Goal: Information Seeking & Learning: Learn about a topic

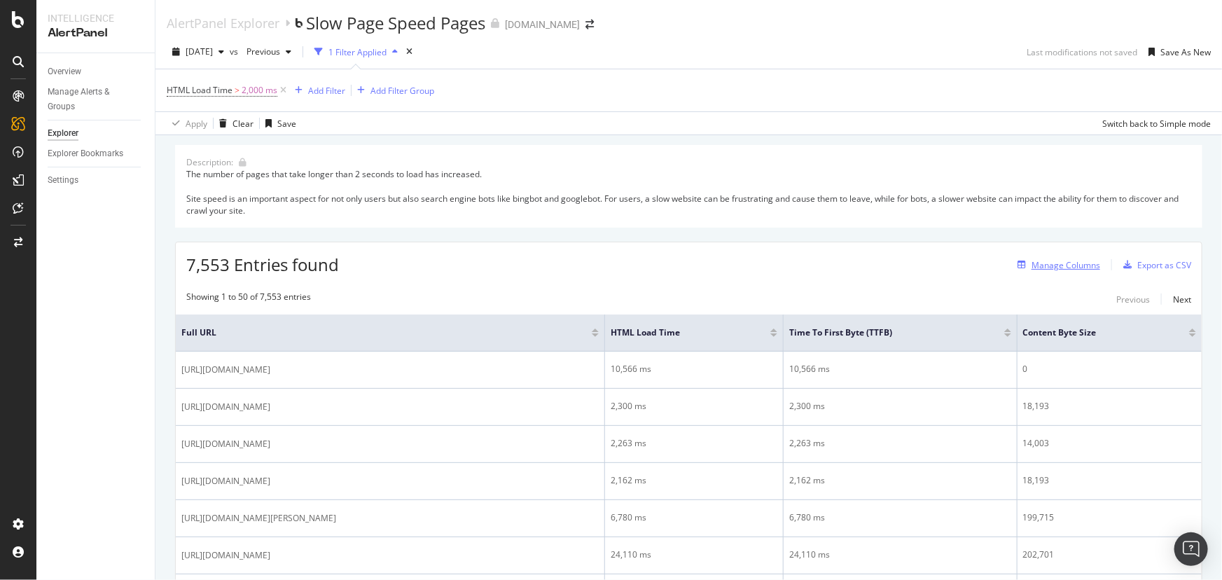
click at [1079, 270] on div "Manage Columns" at bounding box center [1066, 265] width 69 height 12
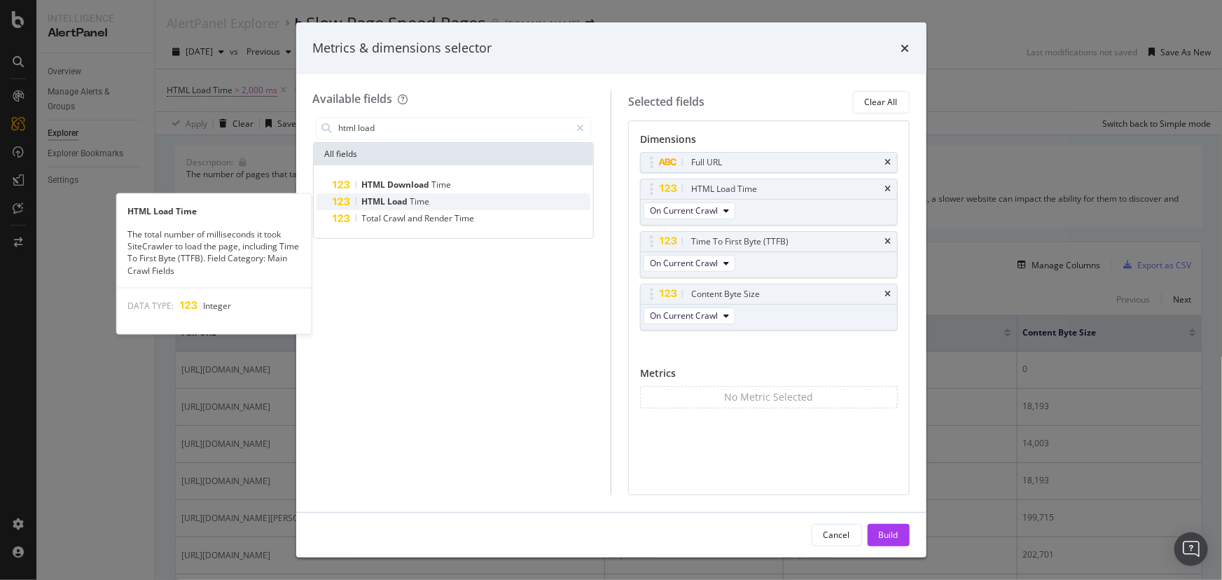
type input "html load"
click at [430, 205] on div "HTML Load Time" at bounding box center [462, 201] width 258 height 17
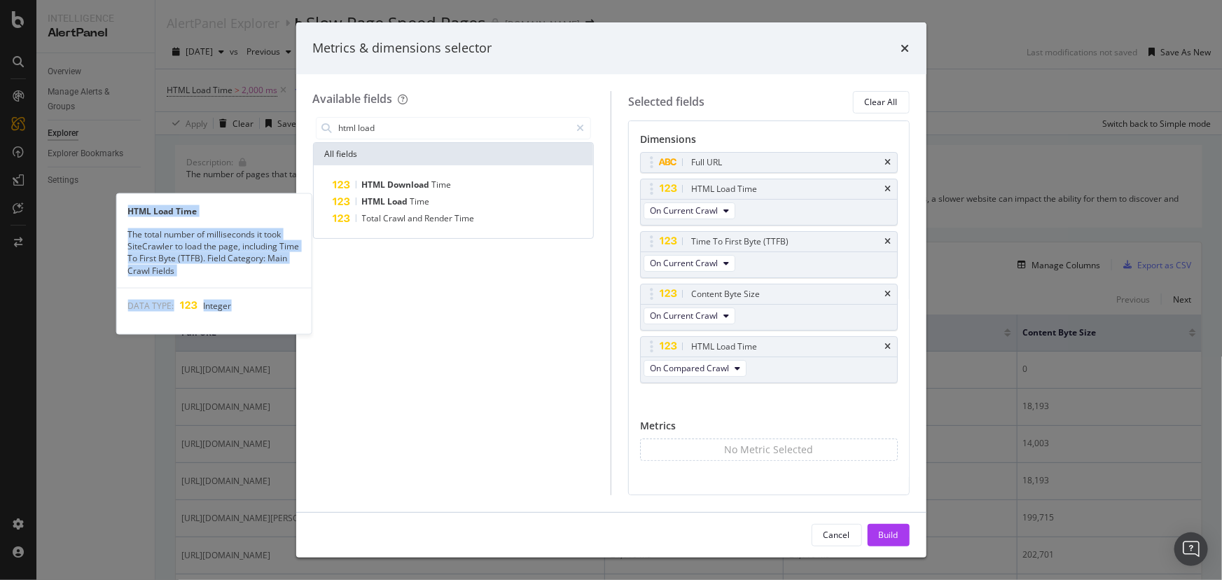
click at [430, 205] on div "HTML Load Time" at bounding box center [462, 201] width 258 height 17
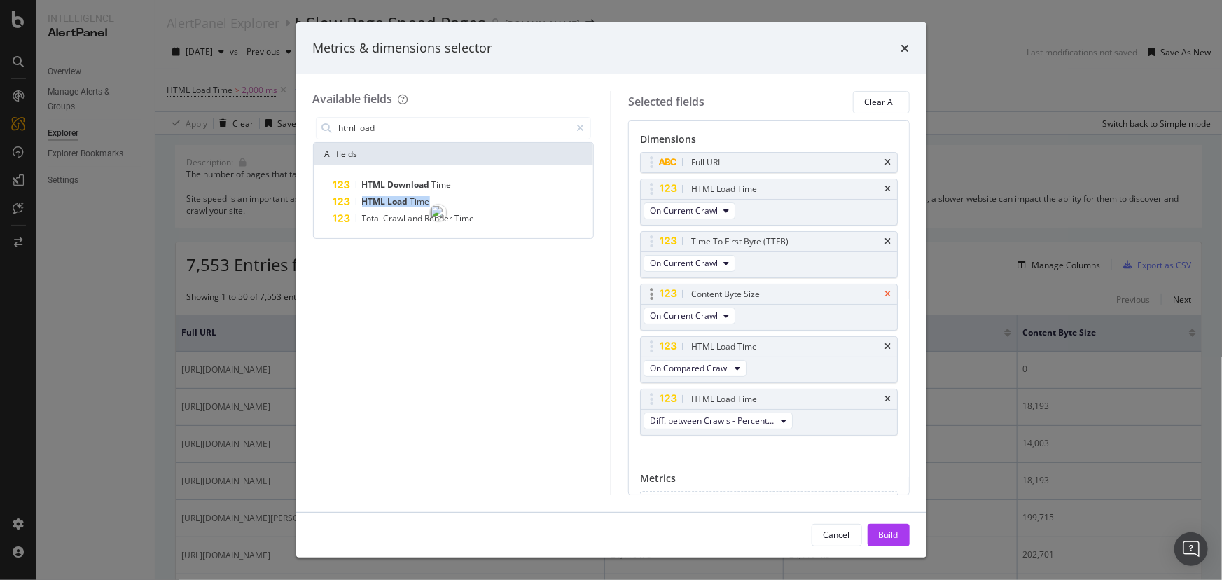
click at [885, 293] on icon "times" at bounding box center [888, 294] width 6 height 8
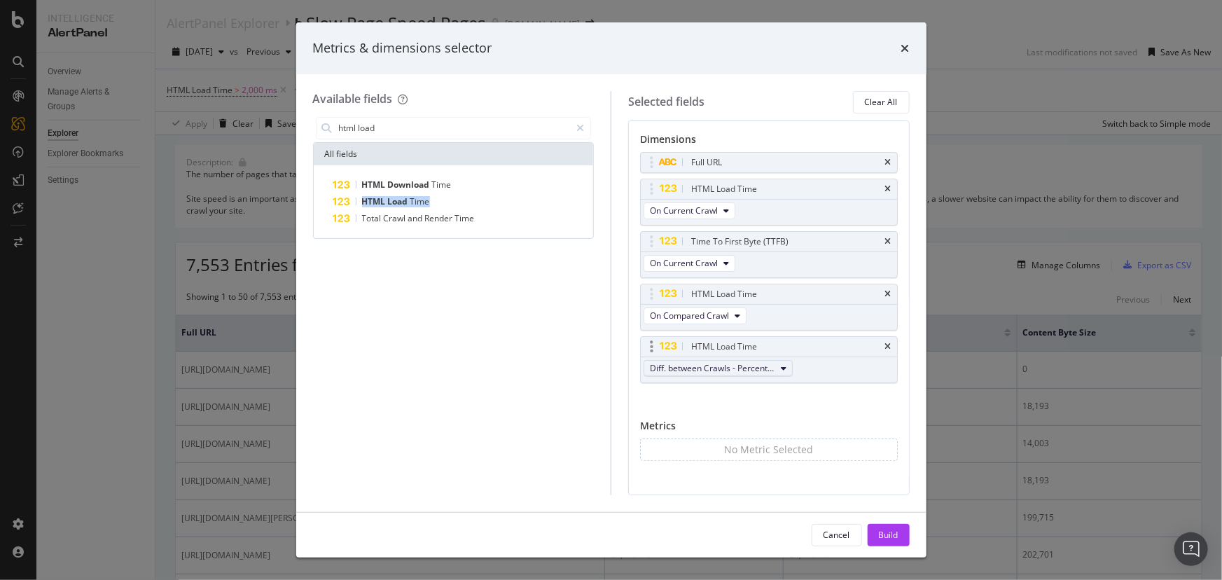
click at [714, 368] on span "Diff. between Crawls - Percentage" at bounding box center [712, 368] width 125 height 12
click at [714, 464] on span "Diff. between Crawls - Value" at bounding box center [724, 470] width 137 height 13
click at [904, 533] on button "Build" at bounding box center [889, 535] width 42 height 22
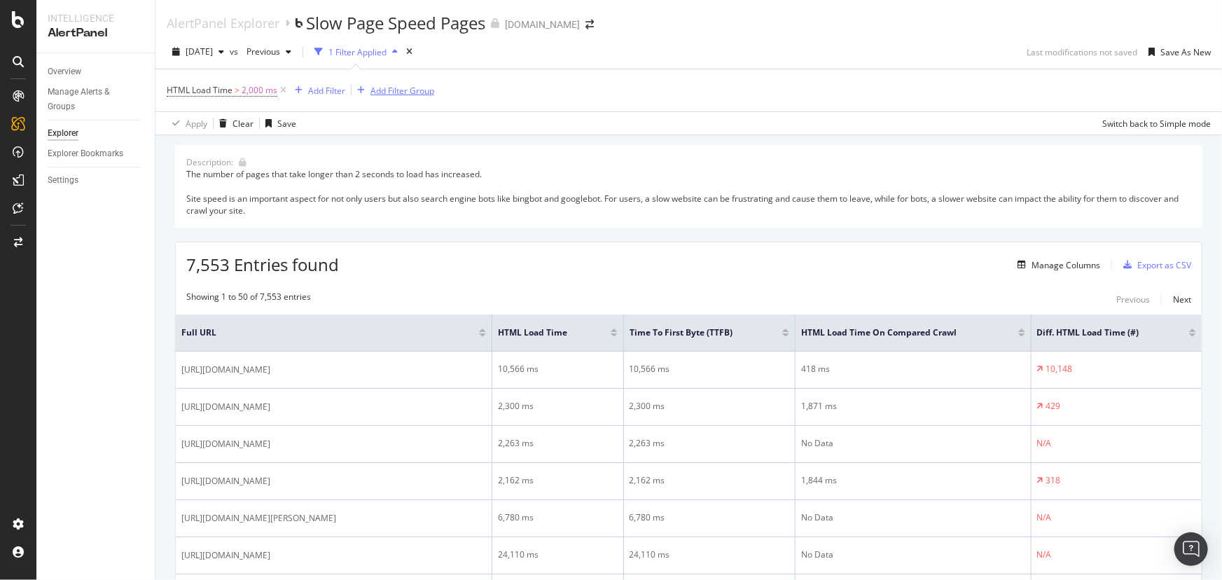
click at [420, 88] on div "Add Filter Group" at bounding box center [403, 91] width 64 height 12
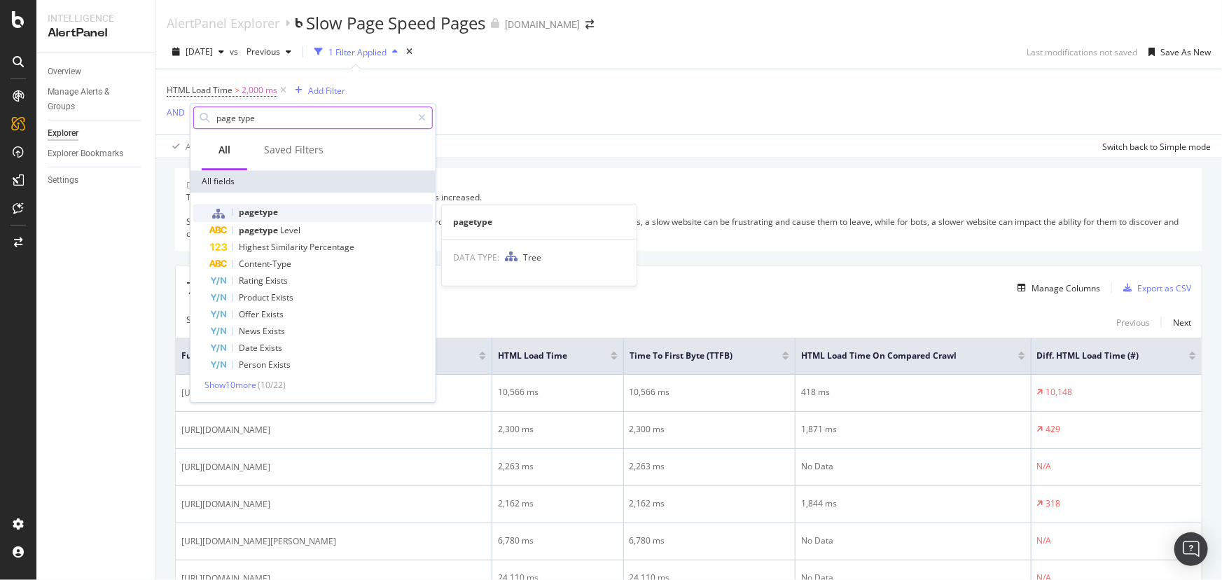
type input "page type"
click at [333, 215] on div "pagetype" at bounding box center [321, 213] width 223 height 18
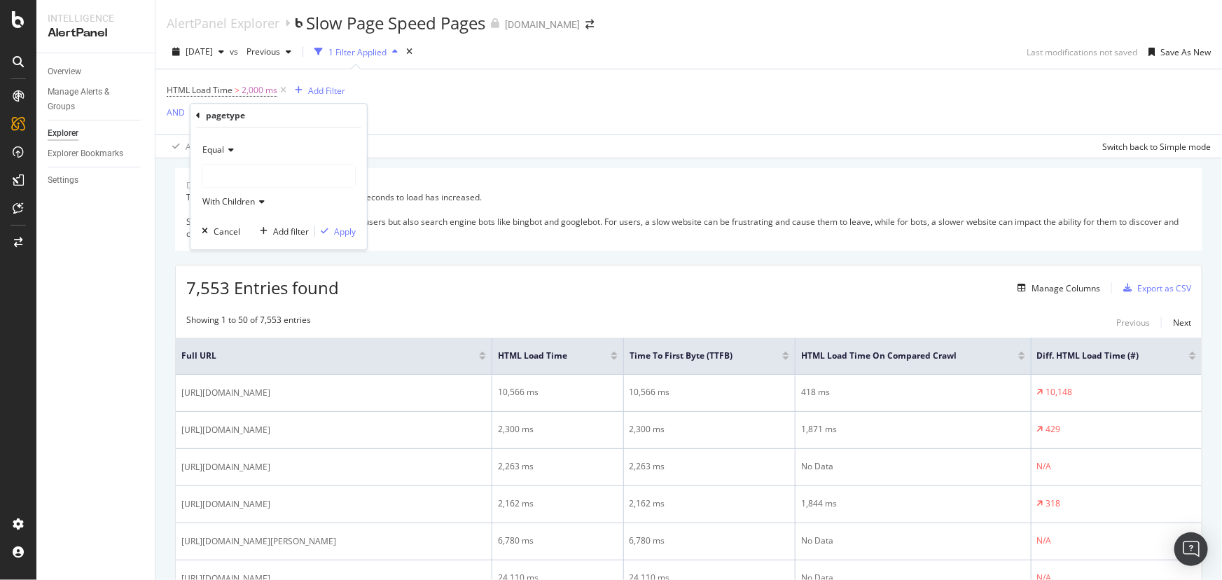
click at [226, 172] on div at bounding box center [278, 176] width 153 height 22
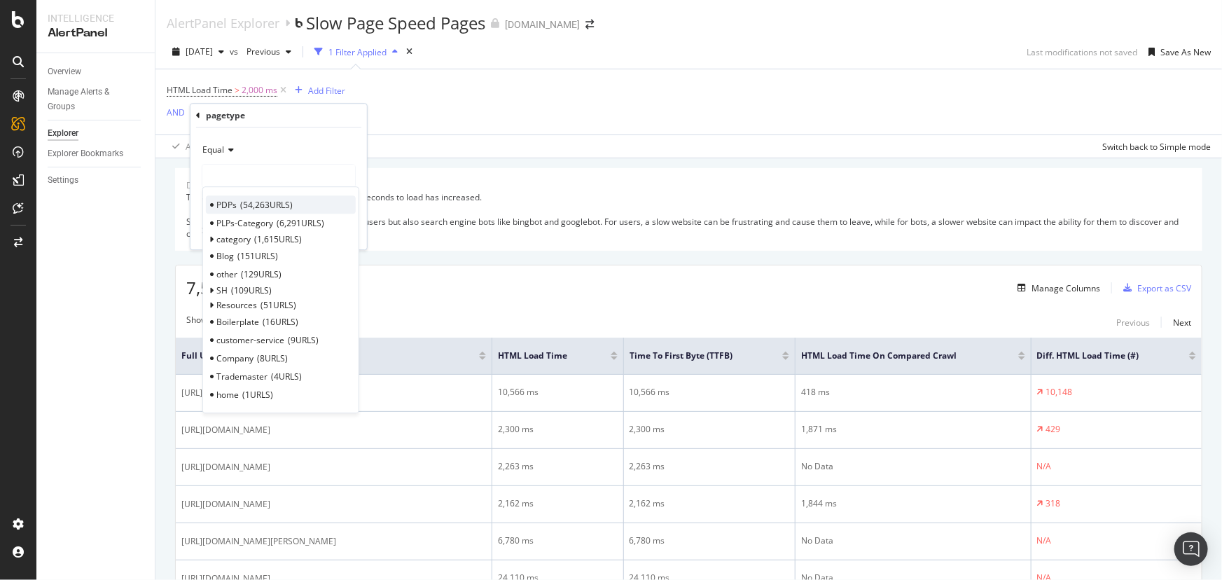
click at [249, 204] on span "54,263 URLS" at bounding box center [266, 205] width 53 height 12
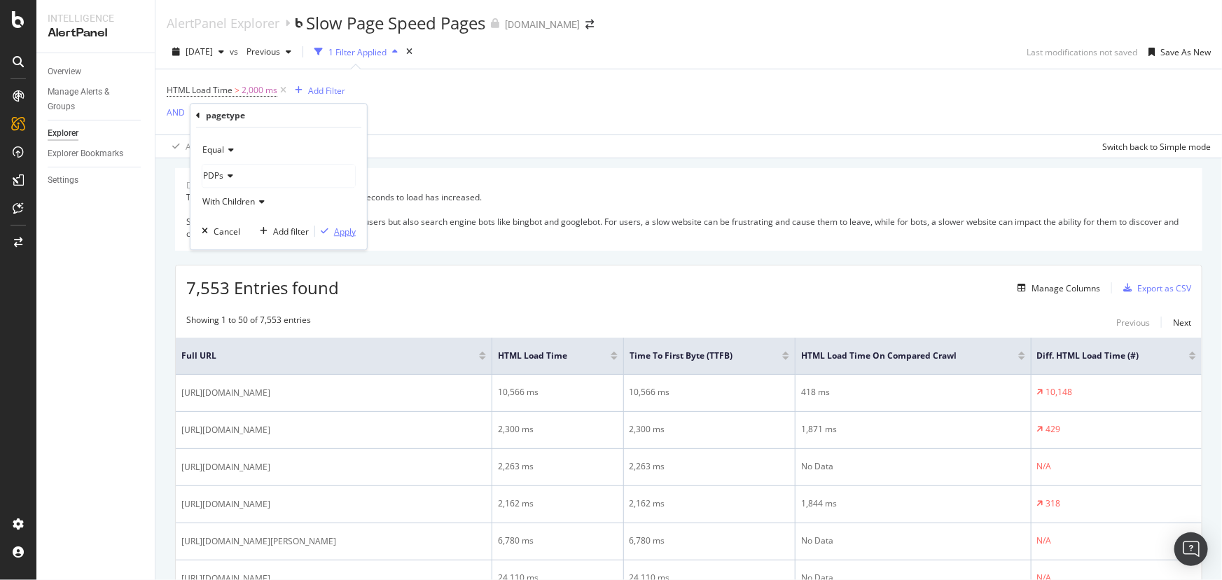
click at [336, 226] on div "Apply" at bounding box center [345, 232] width 22 height 12
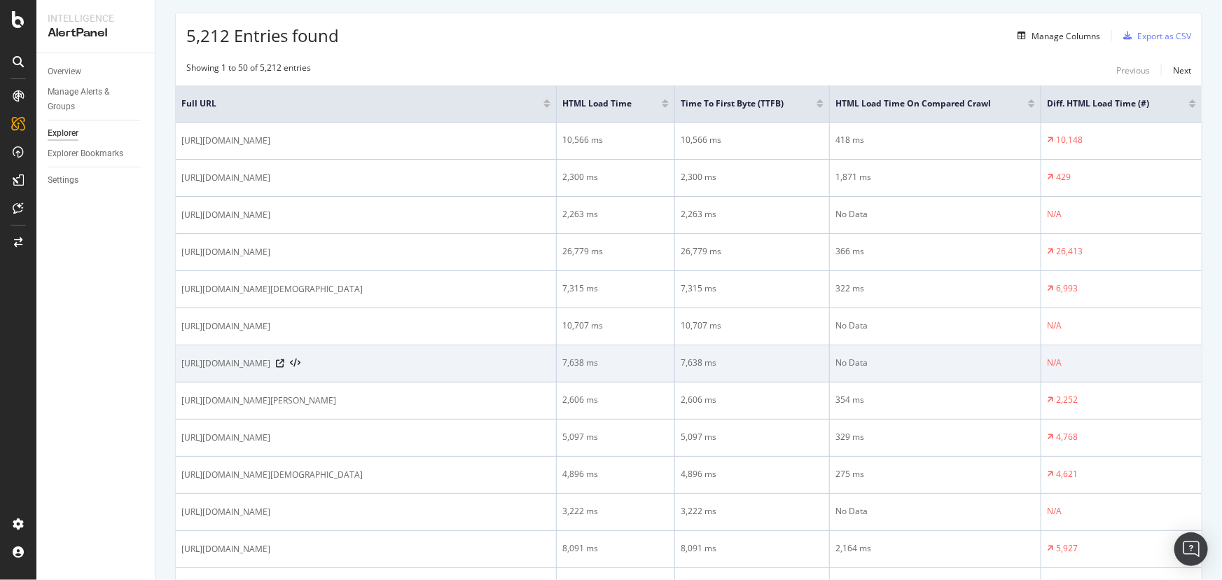
scroll to position [318, 0]
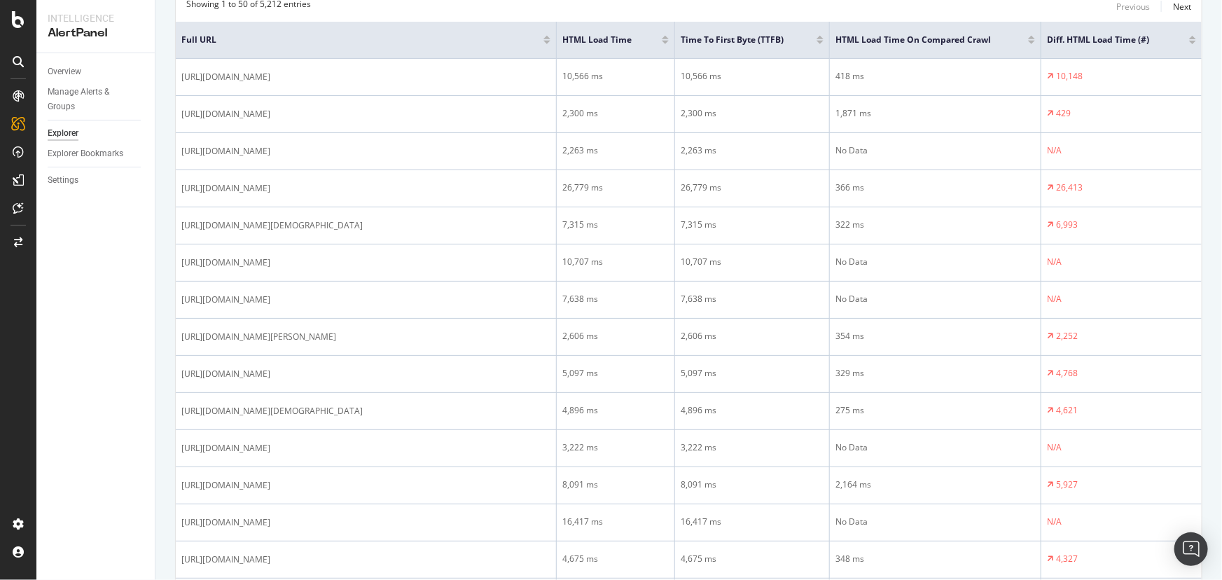
click at [65, 281] on div "Overview Manage Alerts & Groups Explorer Explorer Bookmarks Settings" at bounding box center [95, 316] width 118 height 527
click at [56, 269] on div "Overview Manage Alerts & Groups Explorer Explorer Bookmarks Settings" at bounding box center [95, 316] width 118 height 527
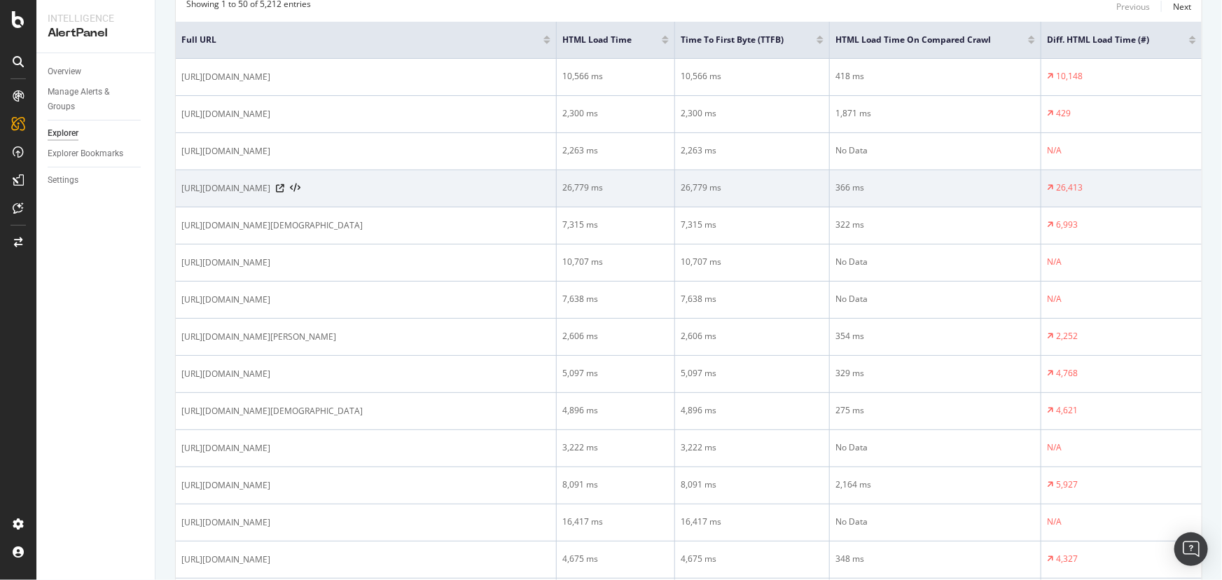
scroll to position [0, 0]
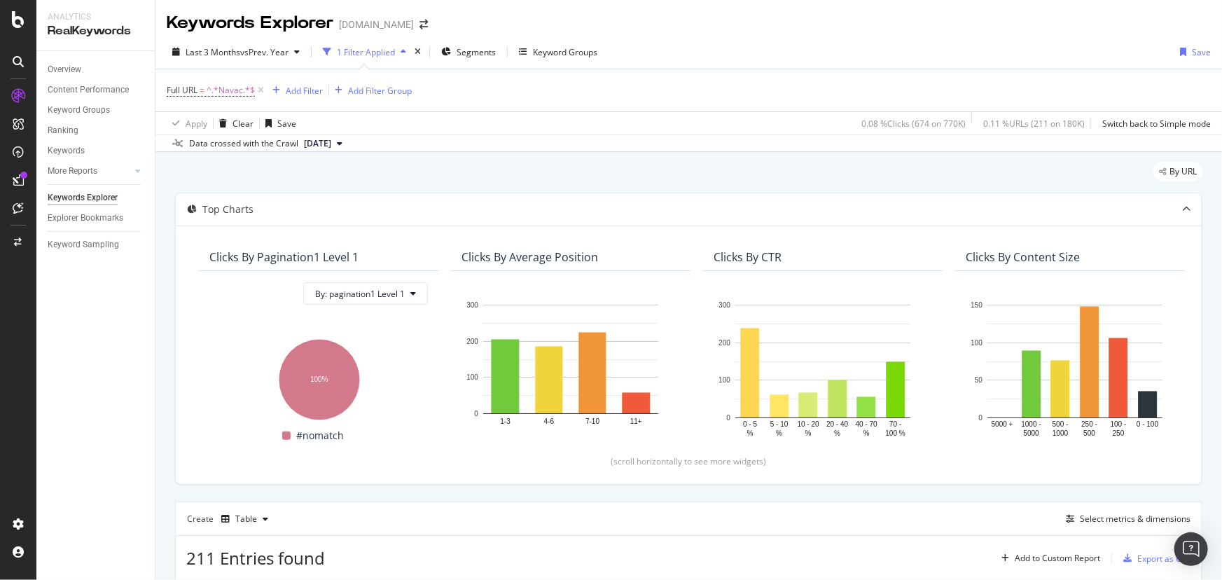
scroll to position [209, 0]
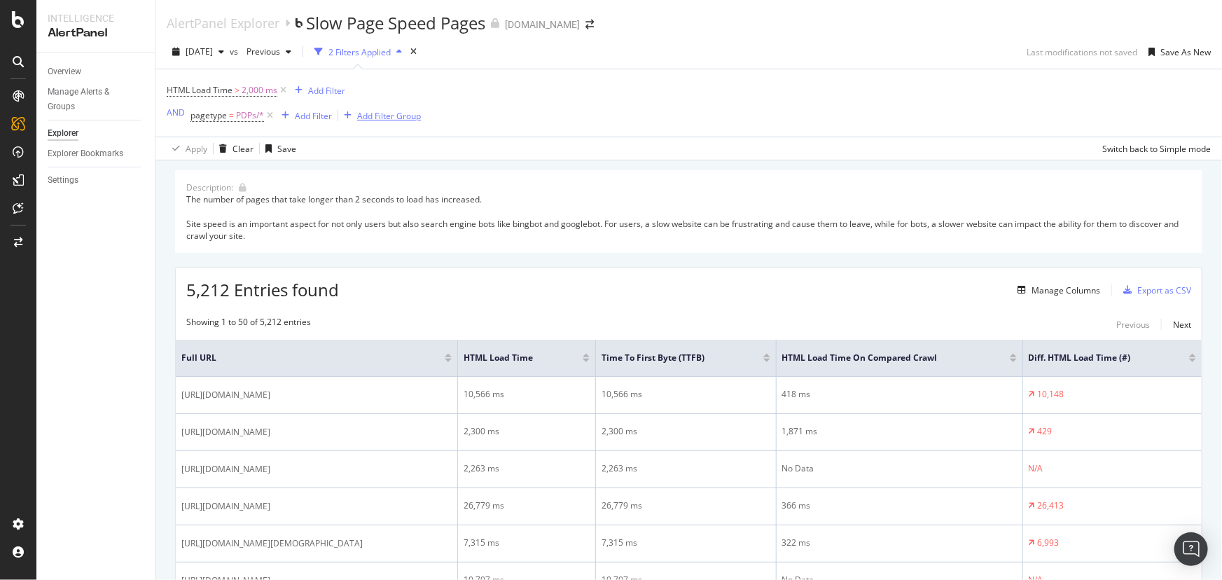
drag, startPoint x: 398, startPoint y: 125, endPoint x: 402, endPoint y: 118, distance: 8.2
click at [398, 125] on div "pagetype = PDPs/* Add Filter Add Filter Group" at bounding box center [306, 116] width 230 height 20
click at [403, 118] on div "Add Filter Group" at bounding box center [389, 116] width 64 height 12
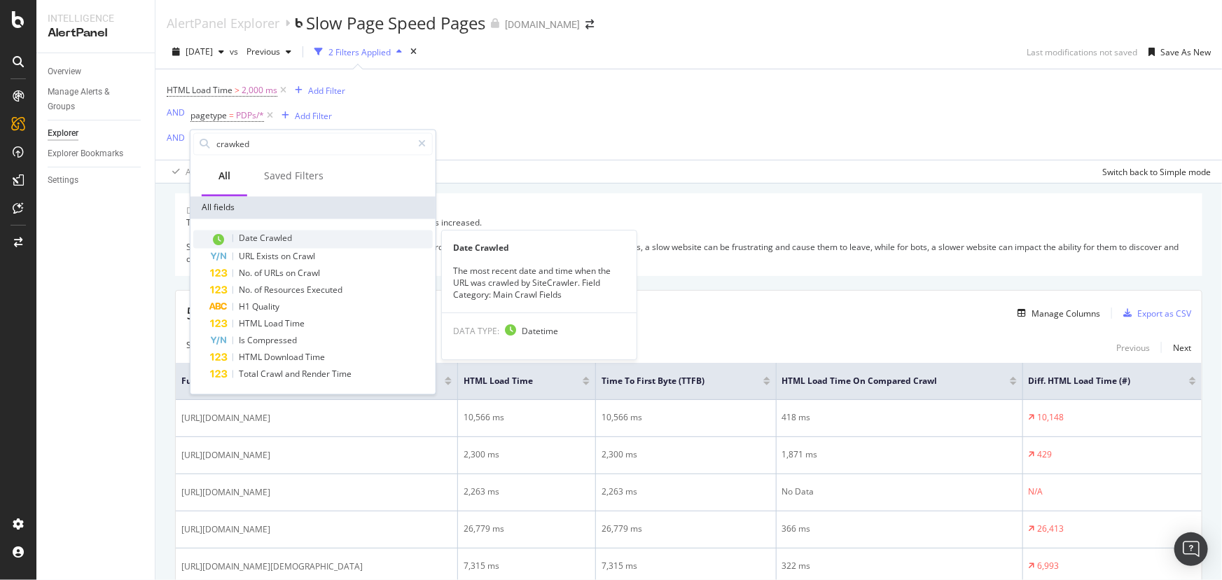
type input "crawked"
click at [336, 235] on div "Date Crawled" at bounding box center [321, 239] width 223 height 18
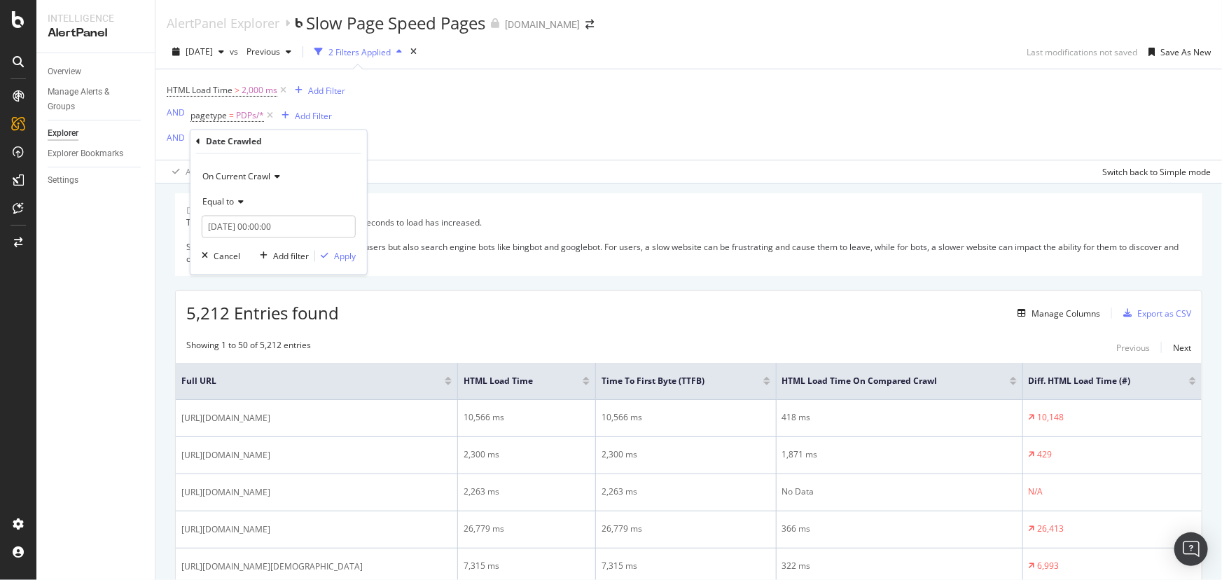
click at [197, 139] on icon at bounding box center [198, 141] width 4 height 8
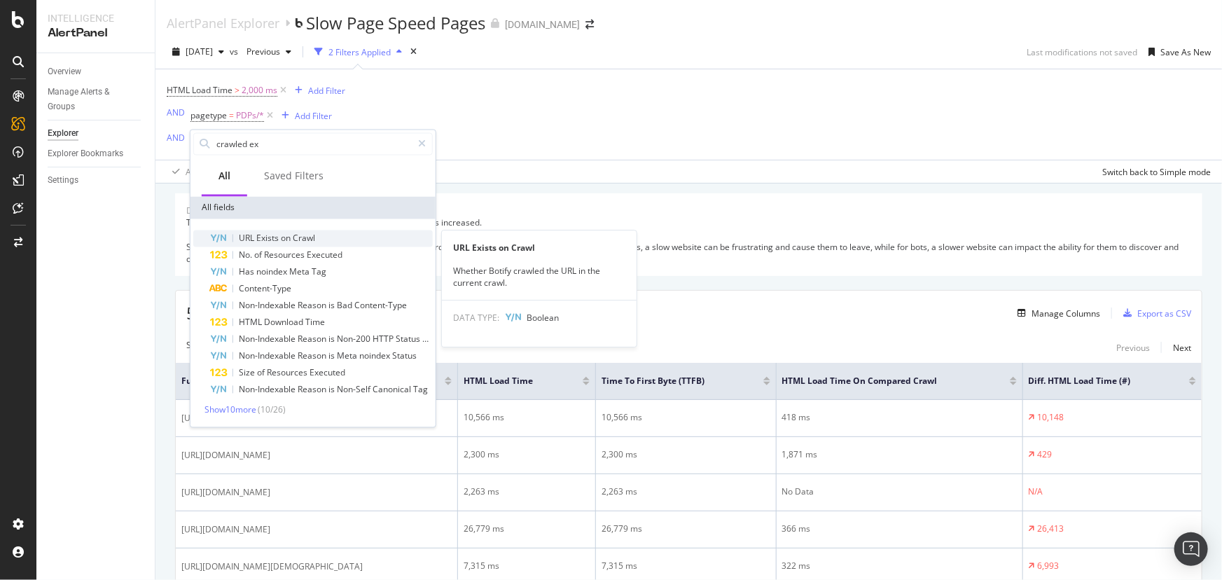
type input "crawled ex"
click at [240, 241] on span "URL" at bounding box center [248, 239] width 18 height 12
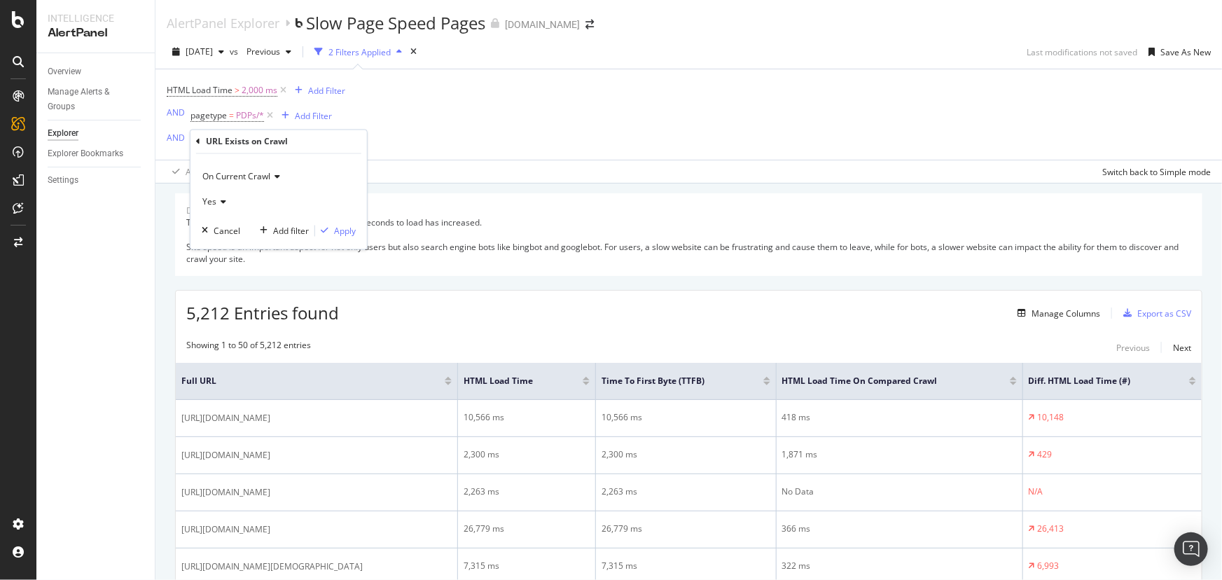
click at [249, 177] on span "On Current Crawl" at bounding box center [236, 176] width 68 height 12
click at [249, 224] on span "On Compared Crawl" at bounding box center [248, 223] width 79 height 12
click at [216, 200] on icon at bounding box center [221, 202] width 10 height 8
click at [246, 245] on div "No" at bounding box center [280, 249] width 150 height 18
click at [331, 231] on div "button" at bounding box center [324, 231] width 19 height 8
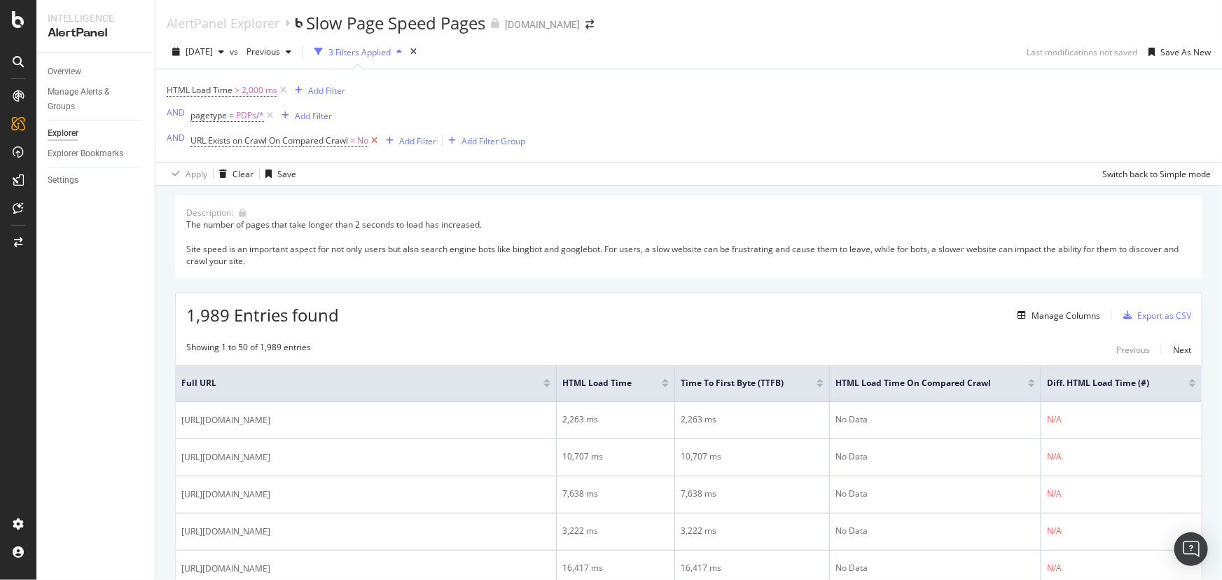
click at [378, 140] on icon at bounding box center [374, 141] width 12 height 14
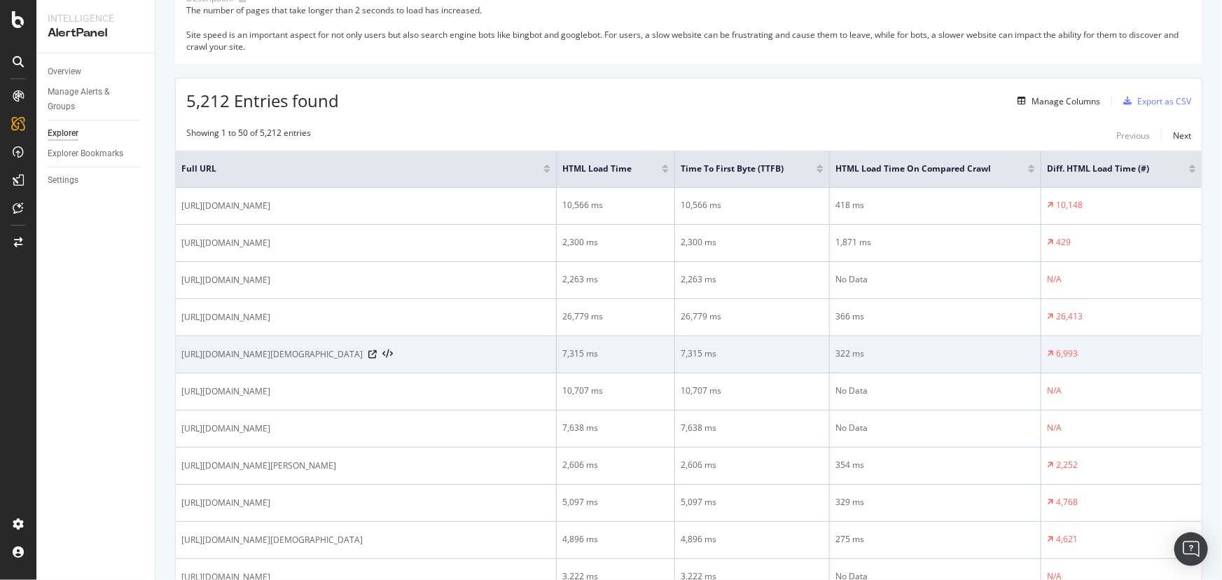
scroll to position [191, 0]
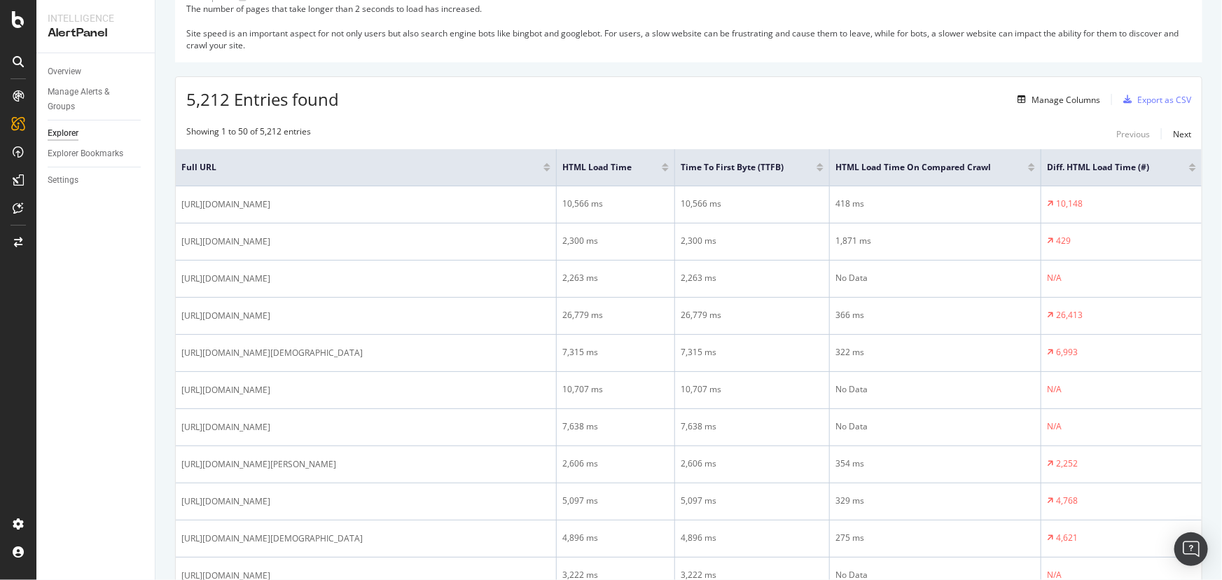
click at [1190, 168] on th "Diff. HTML Load Time (#)" at bounding box center [1122, 167] width 160 height 37
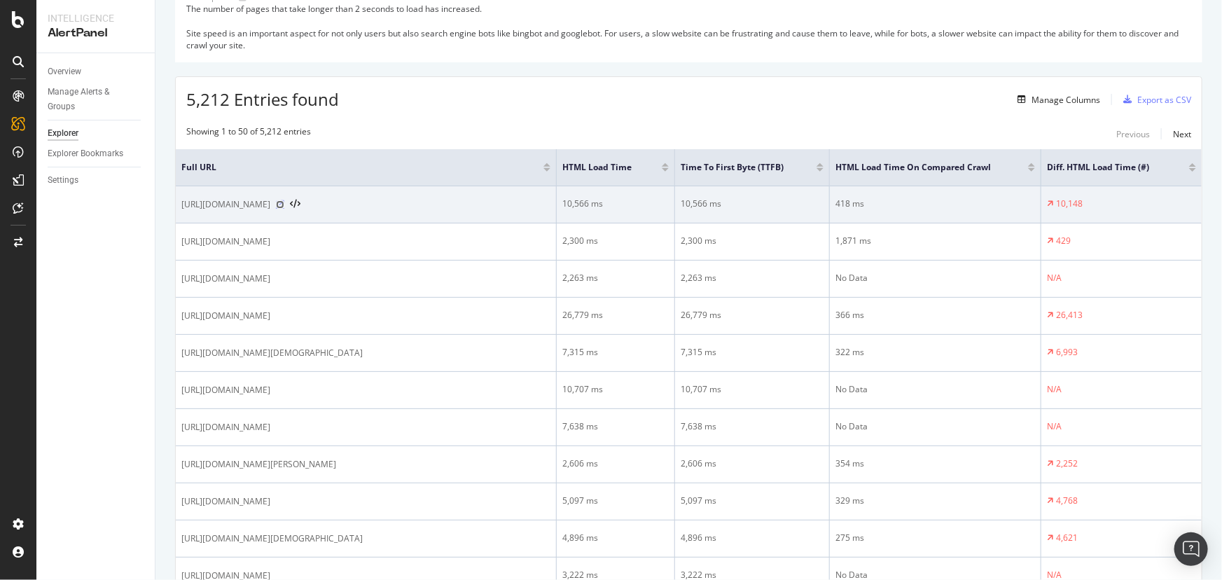
click at [284, 206] on icon at bounding box center [280, 204] width 8 height 8
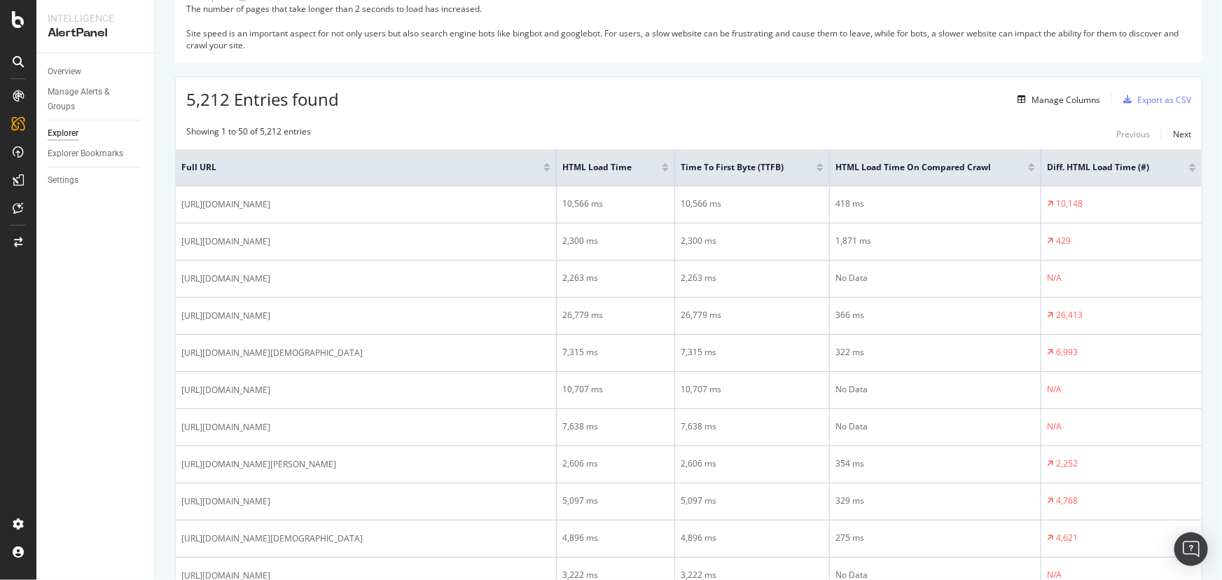
click at [1189, 170] on div at bounding box center [1192, 170] width 7 height 4
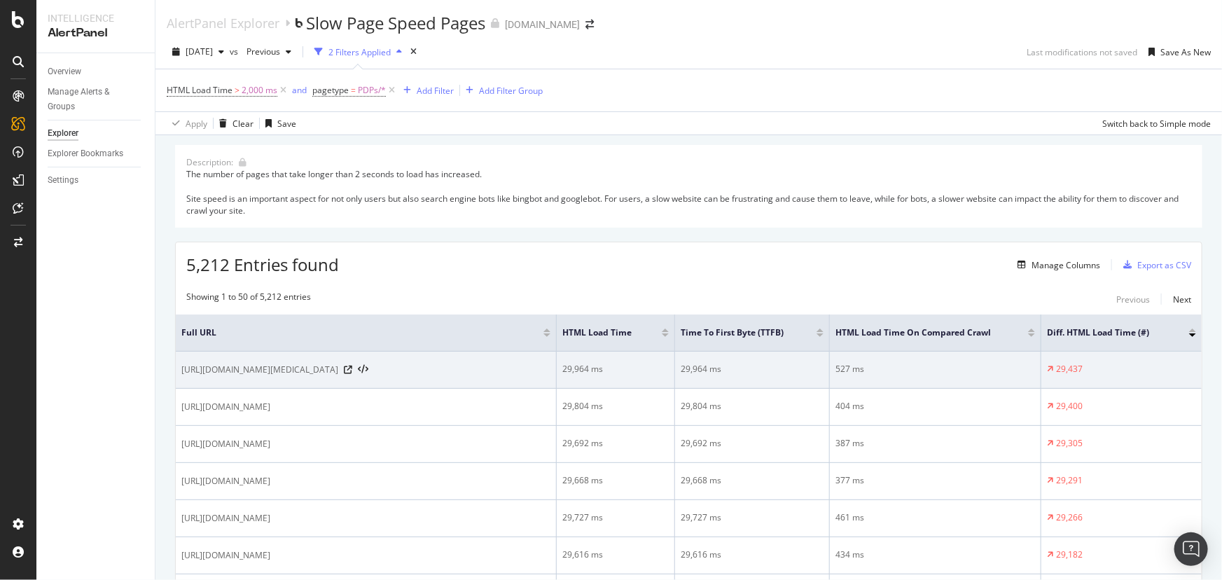
click at [525, 376] on div "https://www.supplyhouse.com/Eemax-EX560-Replacement-Element-for-EX240-T3-T2T-20…" at bounding box center [365, 370] width 369 height 14
click at [352, 374] on icon at bounding box center [348, 370] width 8 height 8
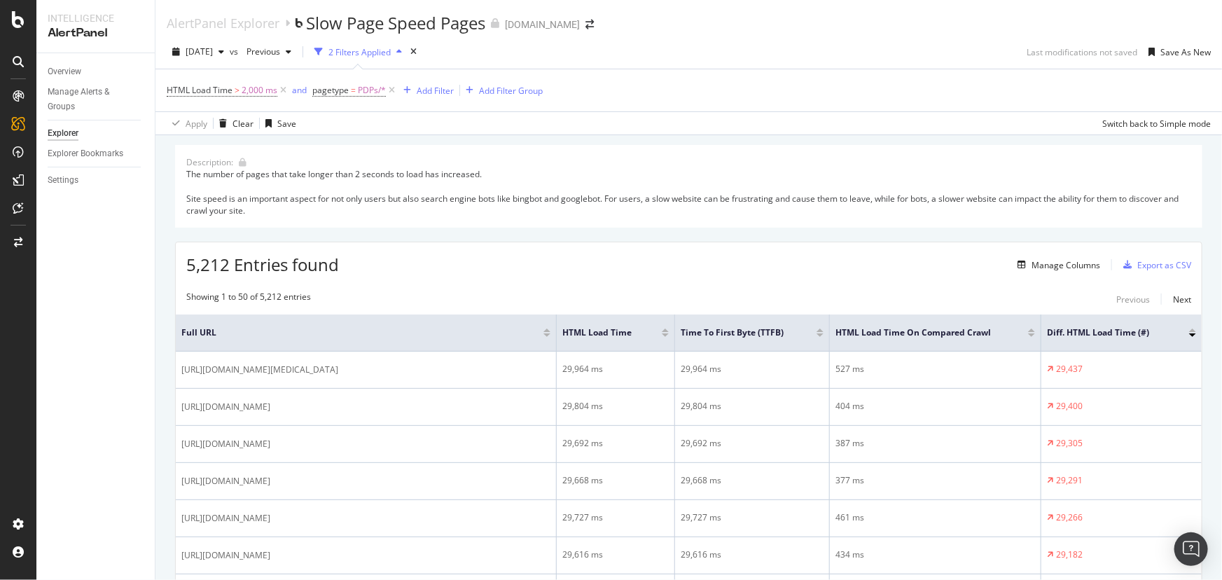
drag, startPoint x: 167, startPoint y: 237, endPoint x: 192, endPoint y: 217, distance: 31.4
click at [492, 87] on div "Add Filter Group" at bounding box center [511, 91] width 64 height 12
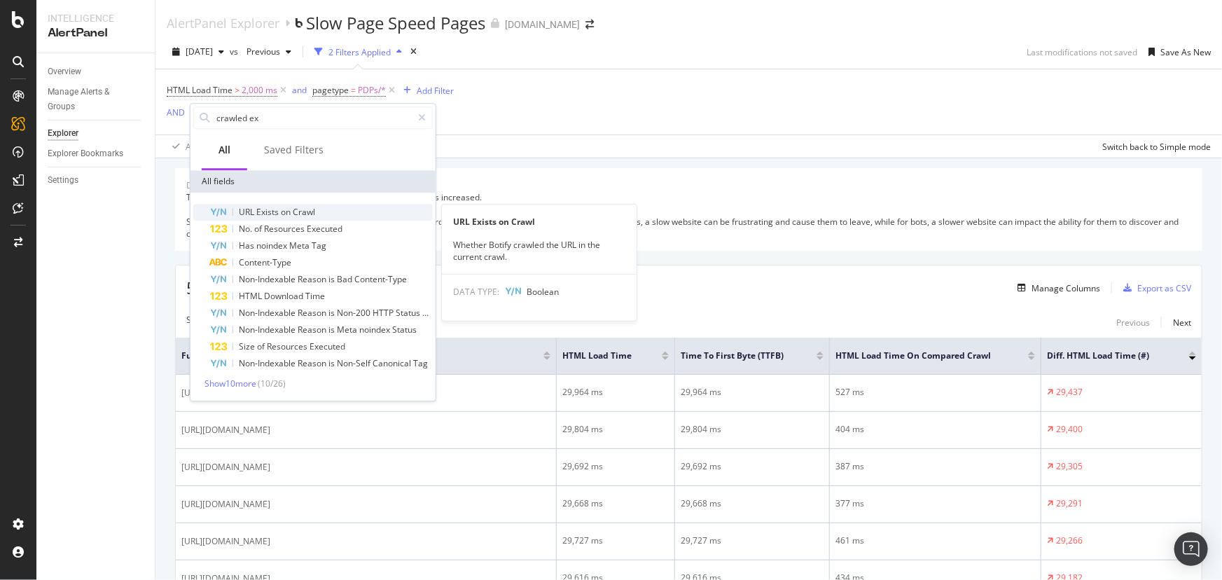
click at [319, 211] on div "URL Exists on Crawl" at bounding box center [321, 212] width 223 height 17
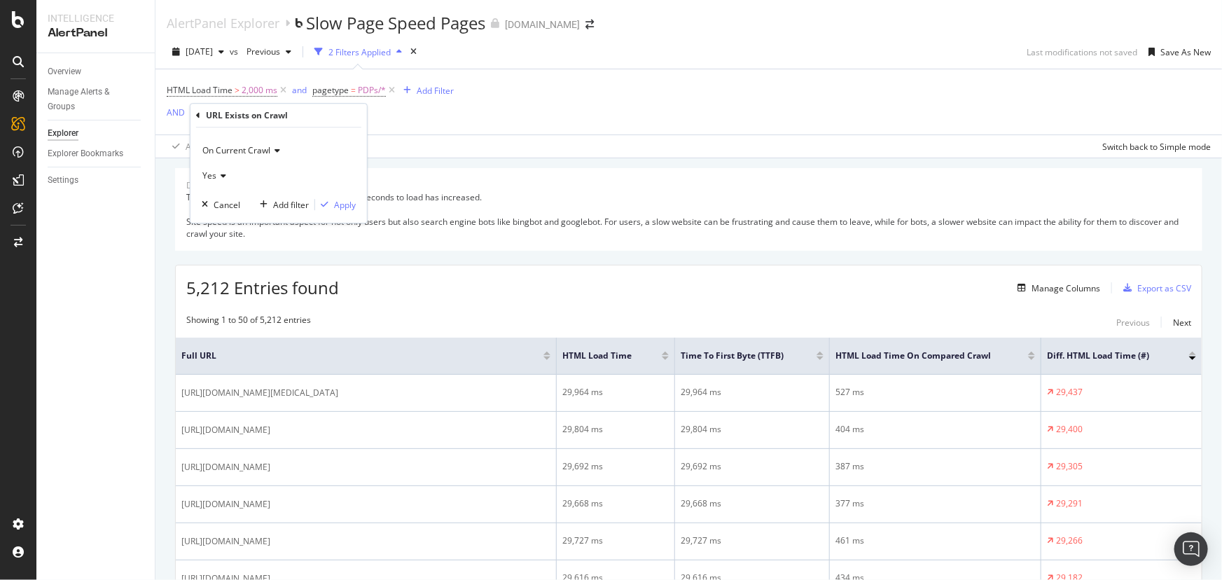
click at [254, 170] on div "Yes" at bounding box center [279, 175] width 154 height 22
click at [220, 210] on div "Yes" at bounding box center [280, 204] width 150 height 18
click at [223, 174] on icon at bounding box center [221, 176] width 10 height 8
click at [216, 217] on span "No" at bounding box center [214, 222] width 11 height 12
click at [333, 203] on div "button" at bounding box center [324, 204] width 19 height 8
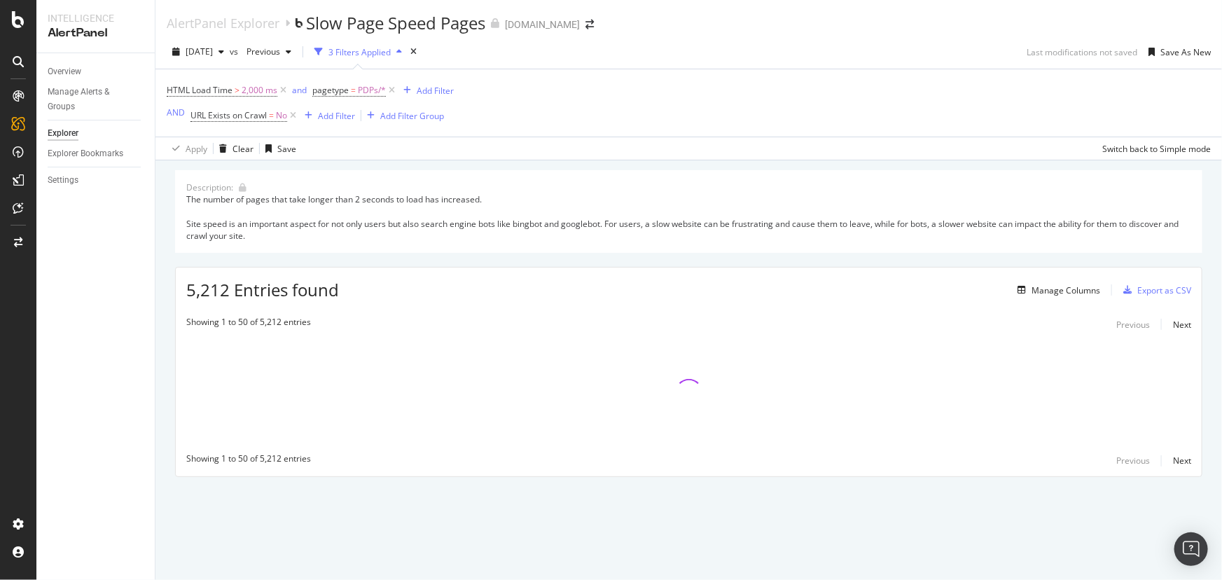
click at [482, 159] on div "Apply Clear Save Switch back to Simple mode" at bounding box center [688, 148] width 1067 height 23
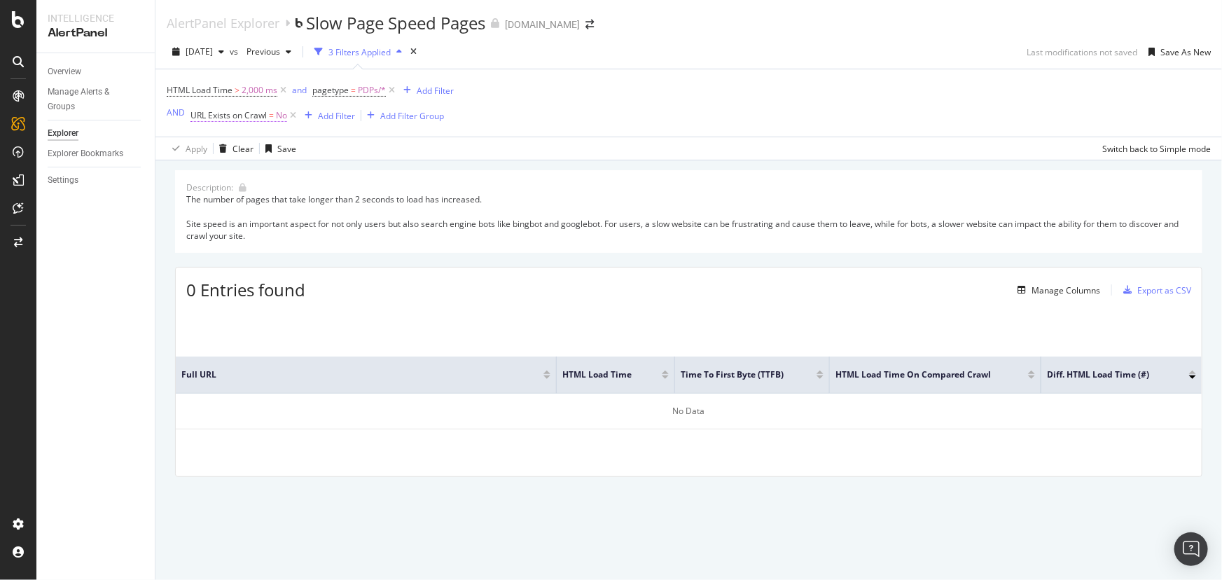
click at [273, 112] on span "=" at bounding box center [271, 115] width 5 height 12
click at [223, 169] on div "No" at bounding box center [279, 174] width 154 height 22
click at [221, 198] on span "Yes" at bounding box center [216, 203] width 14 height 12
click at [257, 153] on span "On Current Crawl" at bounding box center [236, 149] width 68 height 12
click at [258, 191] on span "On Compared Crawl" at bounding box center [248, 196] width 79 height 12
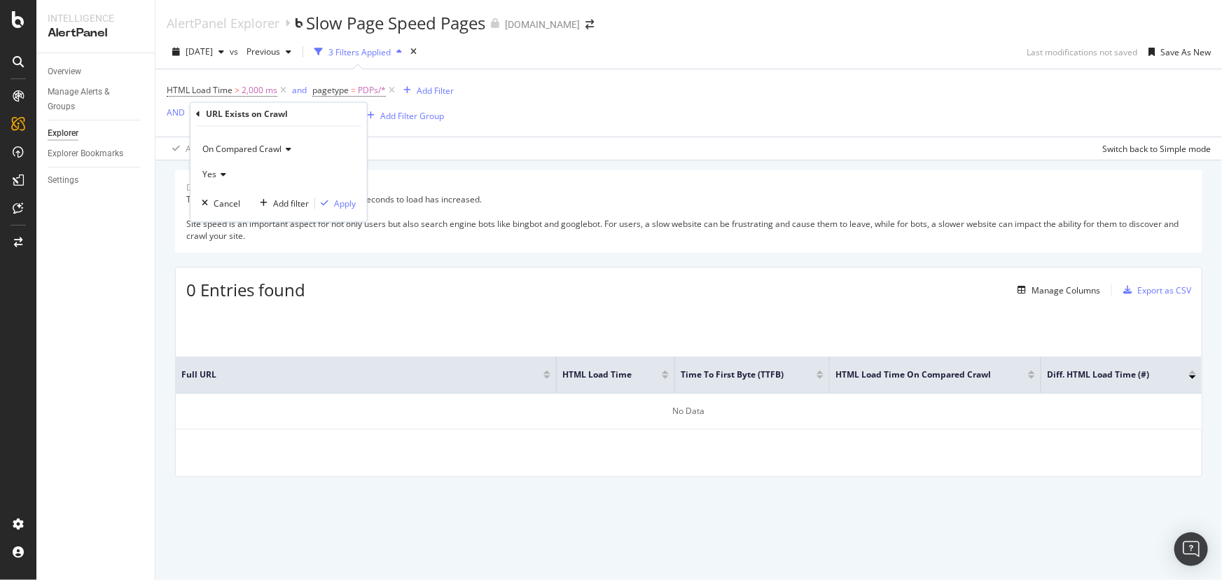
click at [217, 171] on icon at bounding box center [221, 174] width 10 height 8
drag, startPoint x: 217, startPoint y: 217, endPoint x: 314, endPoint y: 219, distance: 97.4
click at [219, 217] on span "No" at bounding box center [214, 221] width 11 height 12
click at [339, 202] on div "Apply" at bounding box center [345, 204] width 22 height 12
